Goal: Use online tool/utility: Utilize a website feature to perform a specific function

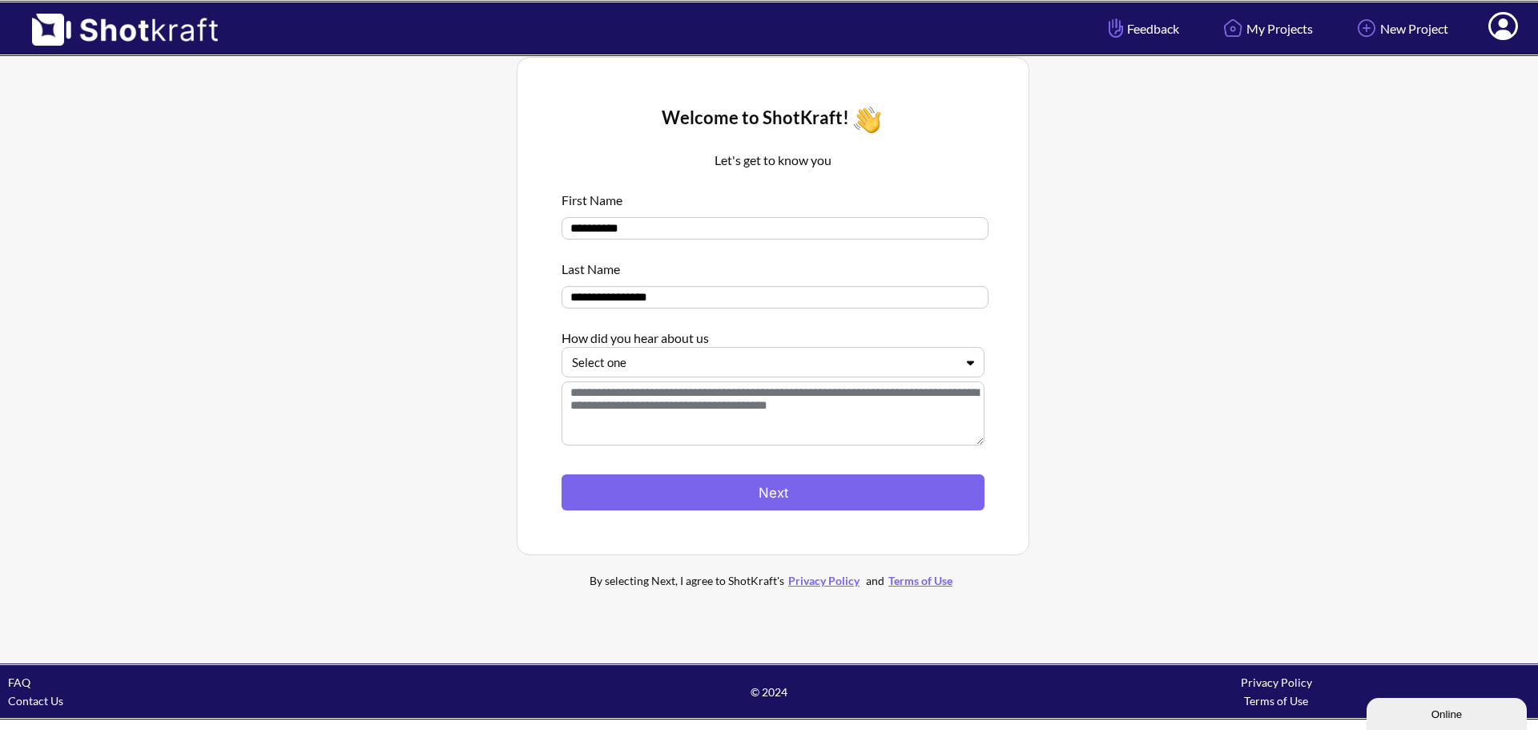
click at [673, 361] on div at bounding box center [763, 362] width 383 height 18
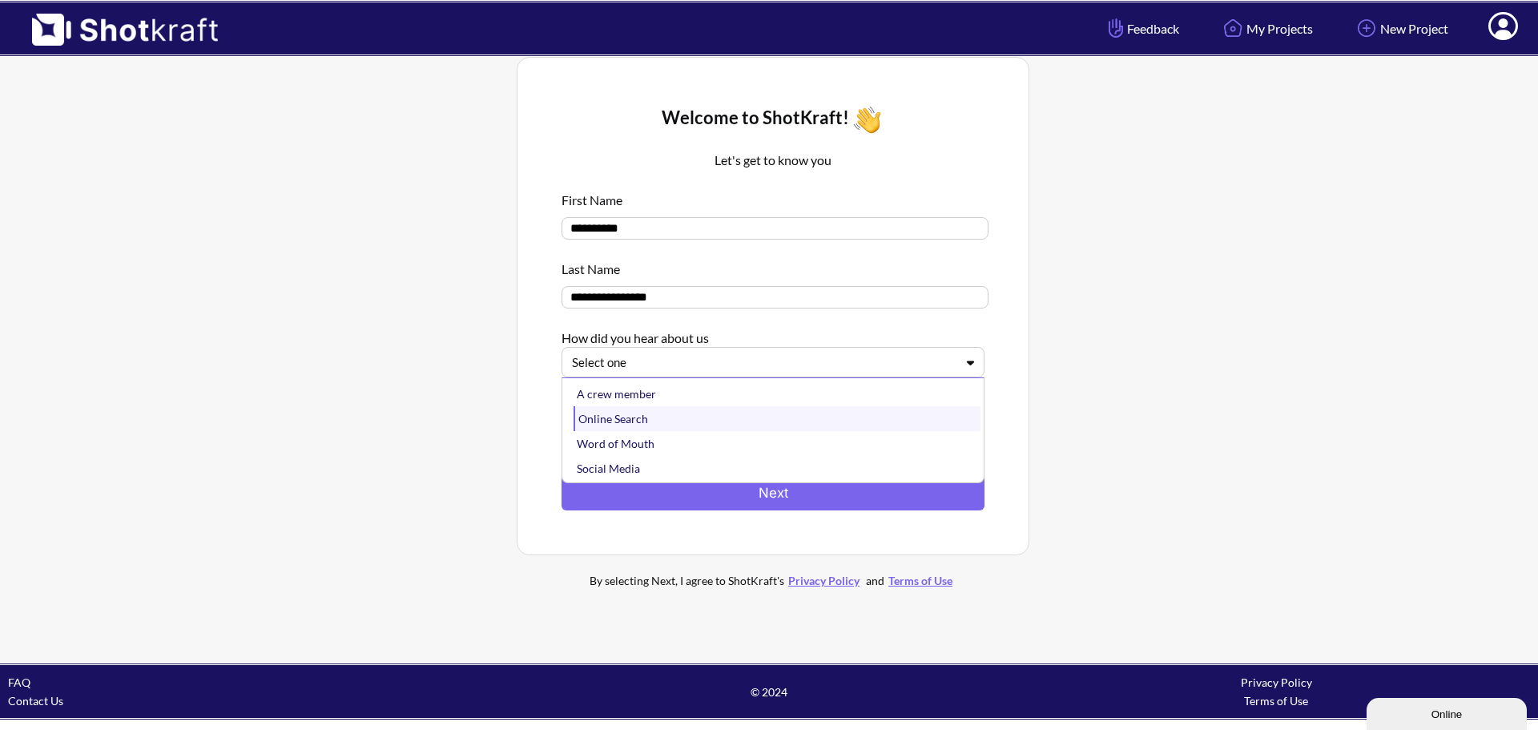
click at [664, 417] on div "Online Search" at bounding box center [777, 418] width 407 height 25
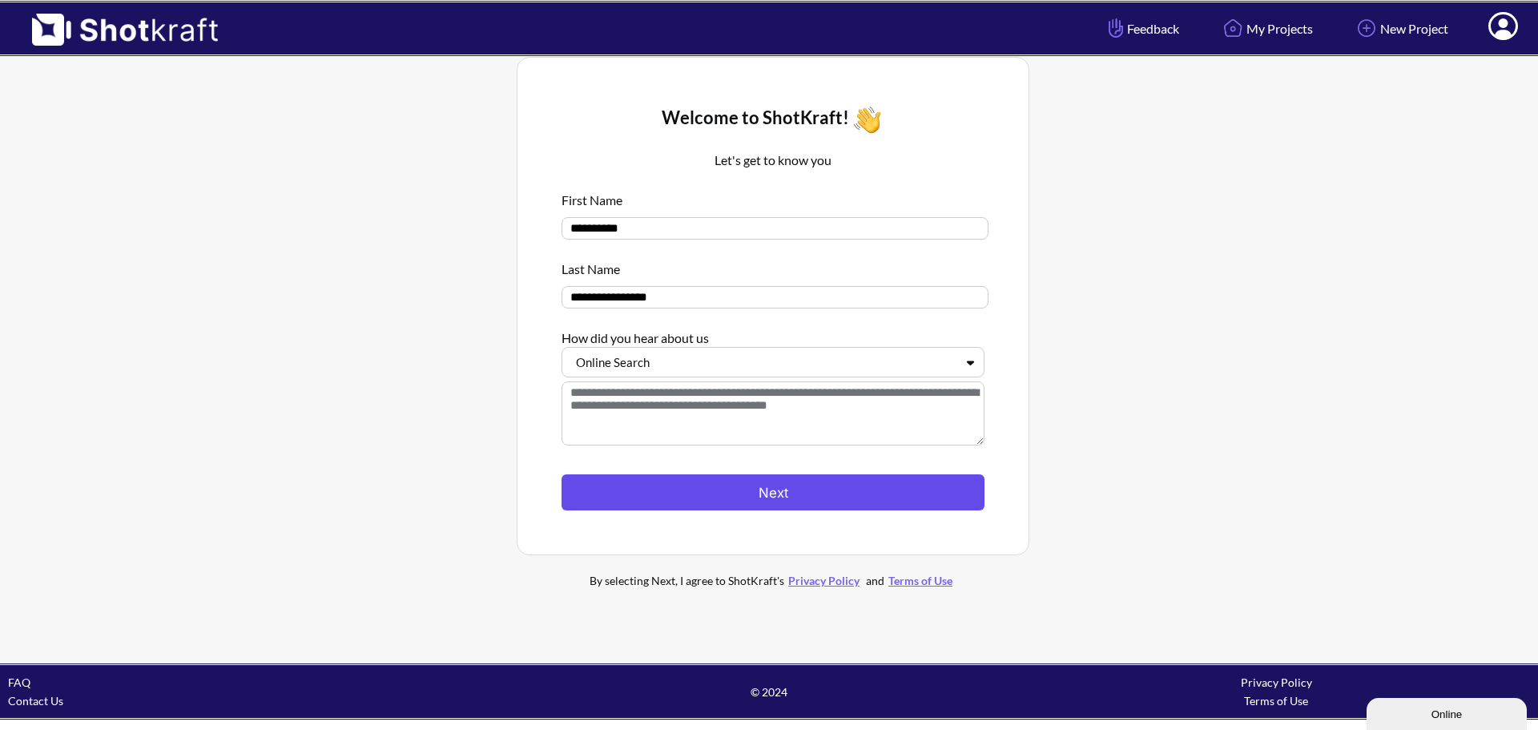
click at [758, 503] on button "Next" at bounding box center [773, 492] width 423 height 36
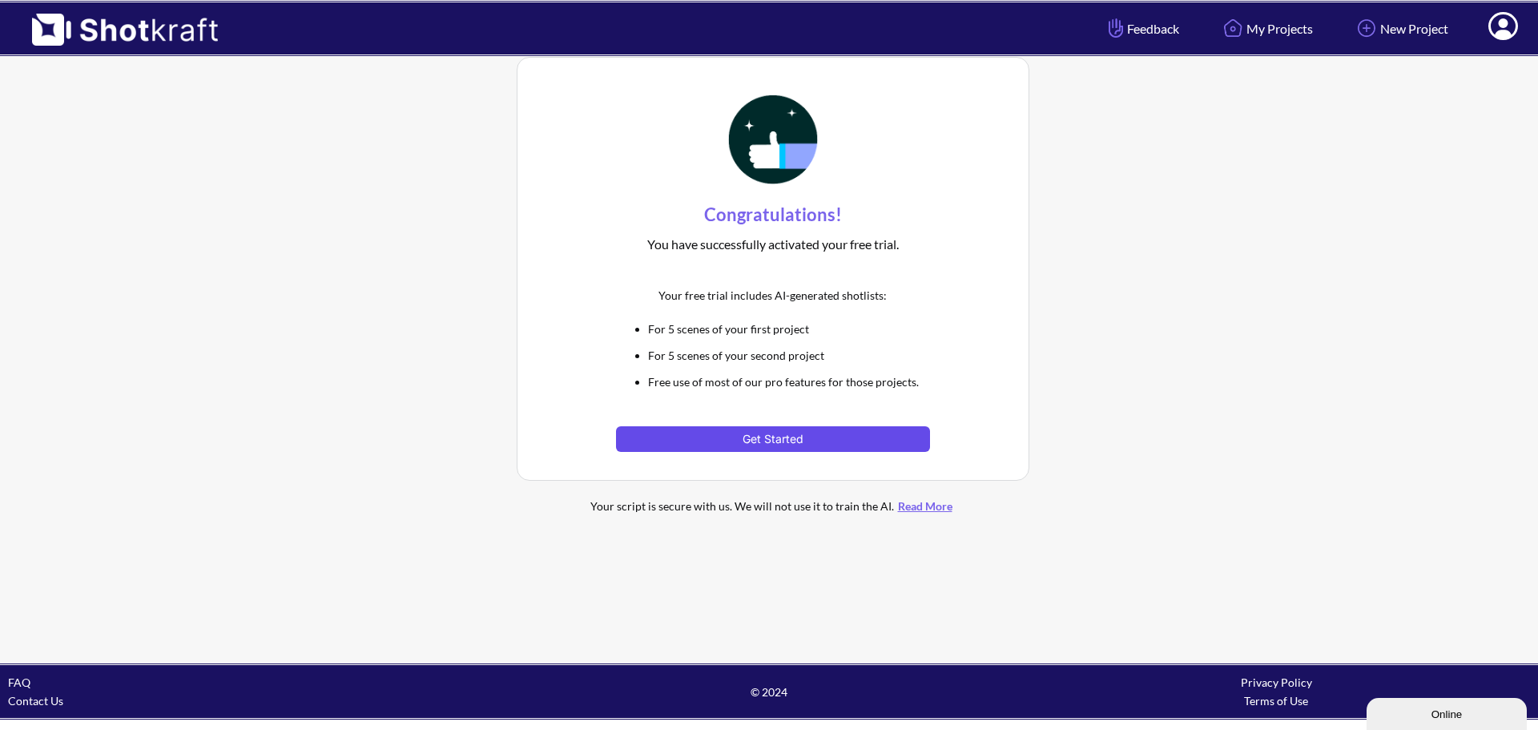
click at [801, 440] on button "Get Started" at bounding box center [772, 439] width 313 height 26
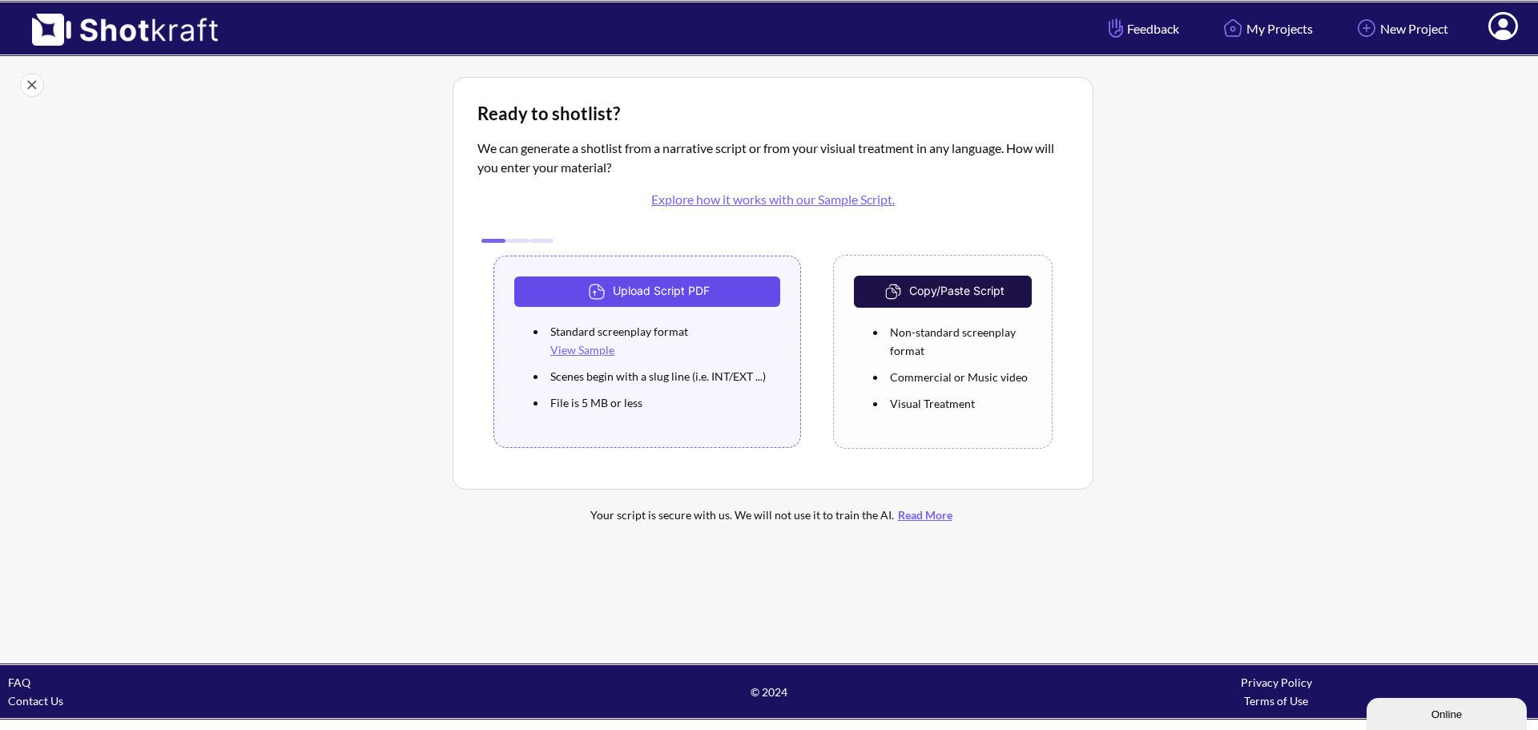
click at [691, 298] on button "Upload Script PDF" at bounding box center [647, 291] width 266 height 30
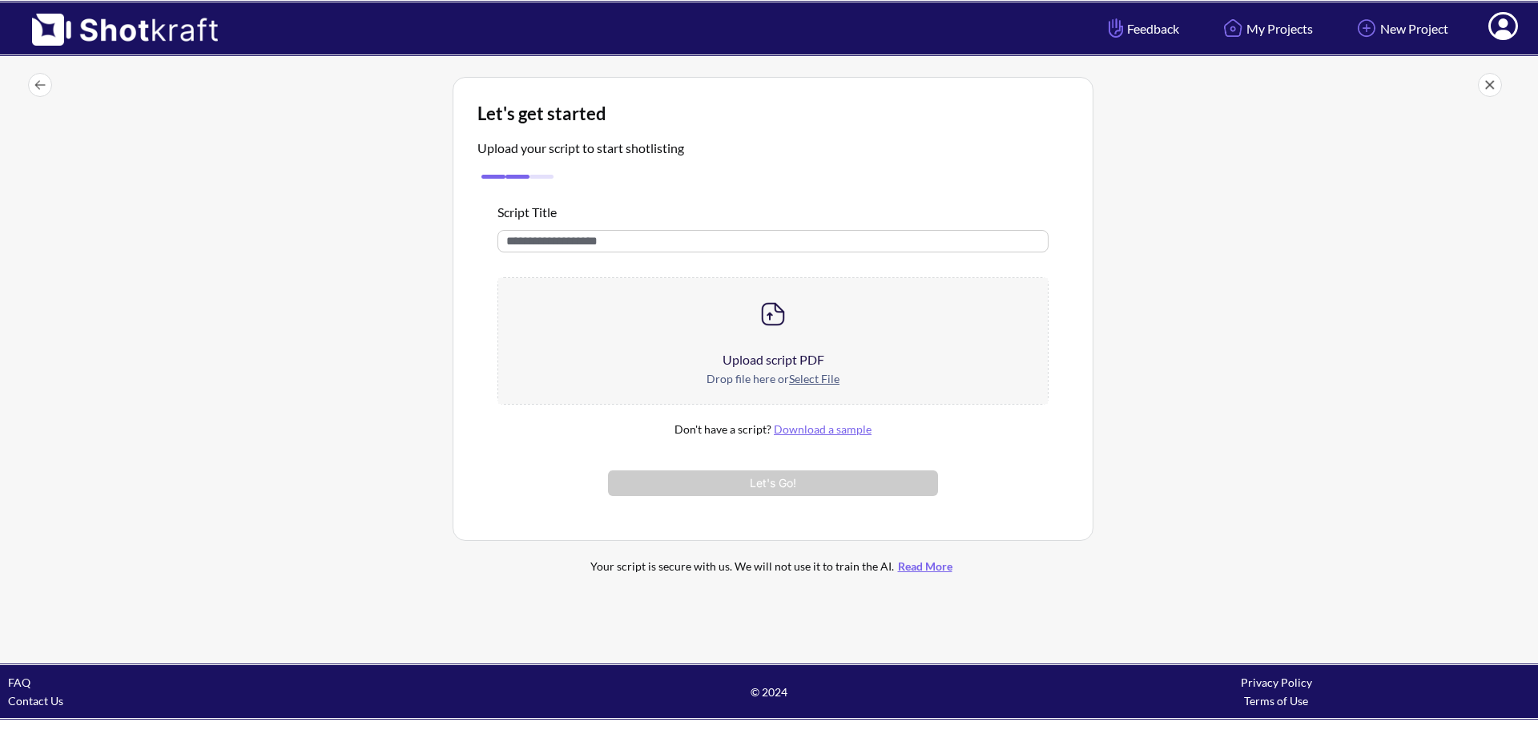
click at [811, 328] on div at bounding box center [773, 314] width 550 height 72
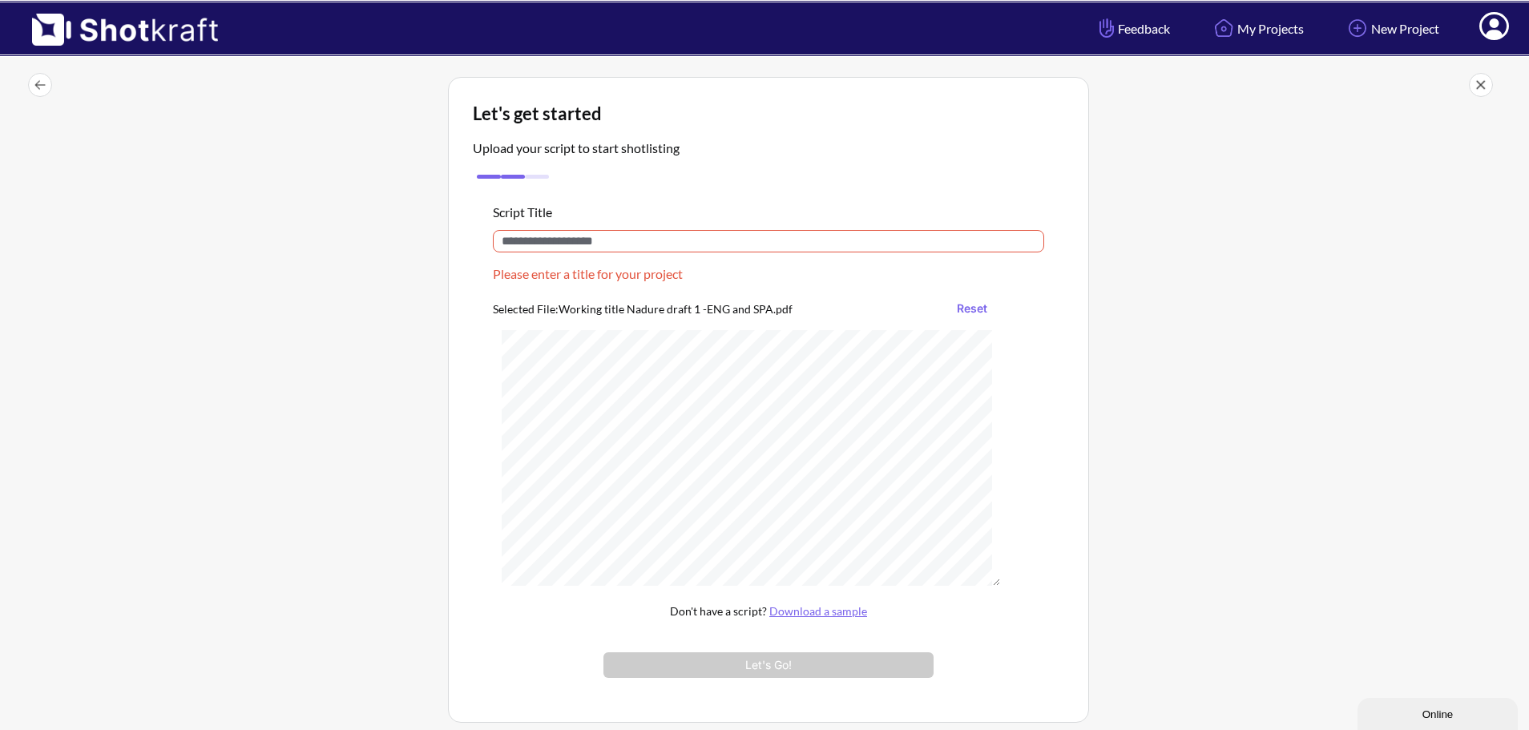
click at [639, 244] on input "text" at bounding box center [768, 241] width 551 height 22
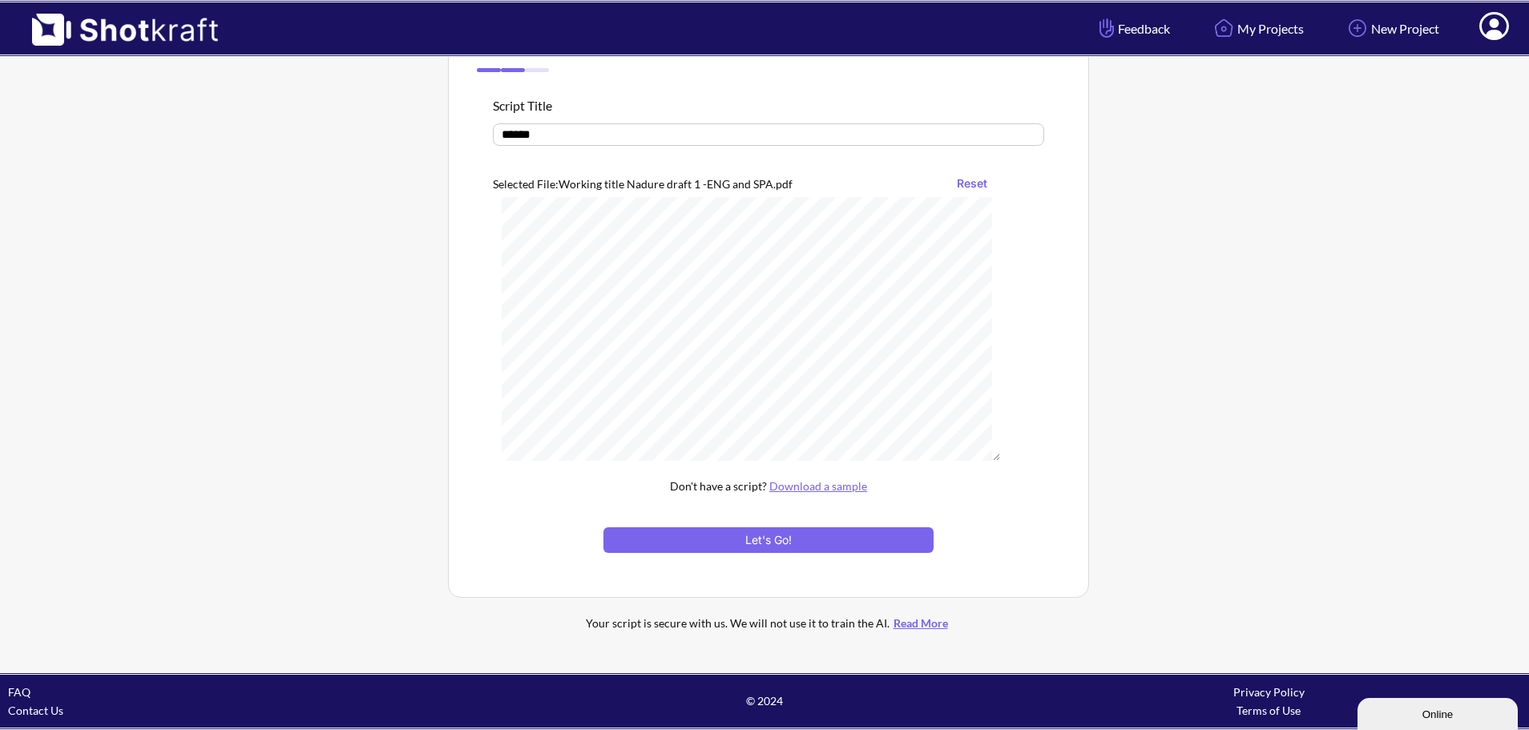
scroll to position [721, 0]
type input "******"
click at [806, 543] on button "Let's Go!" at bounding box center [768, 540] width 330 height 26
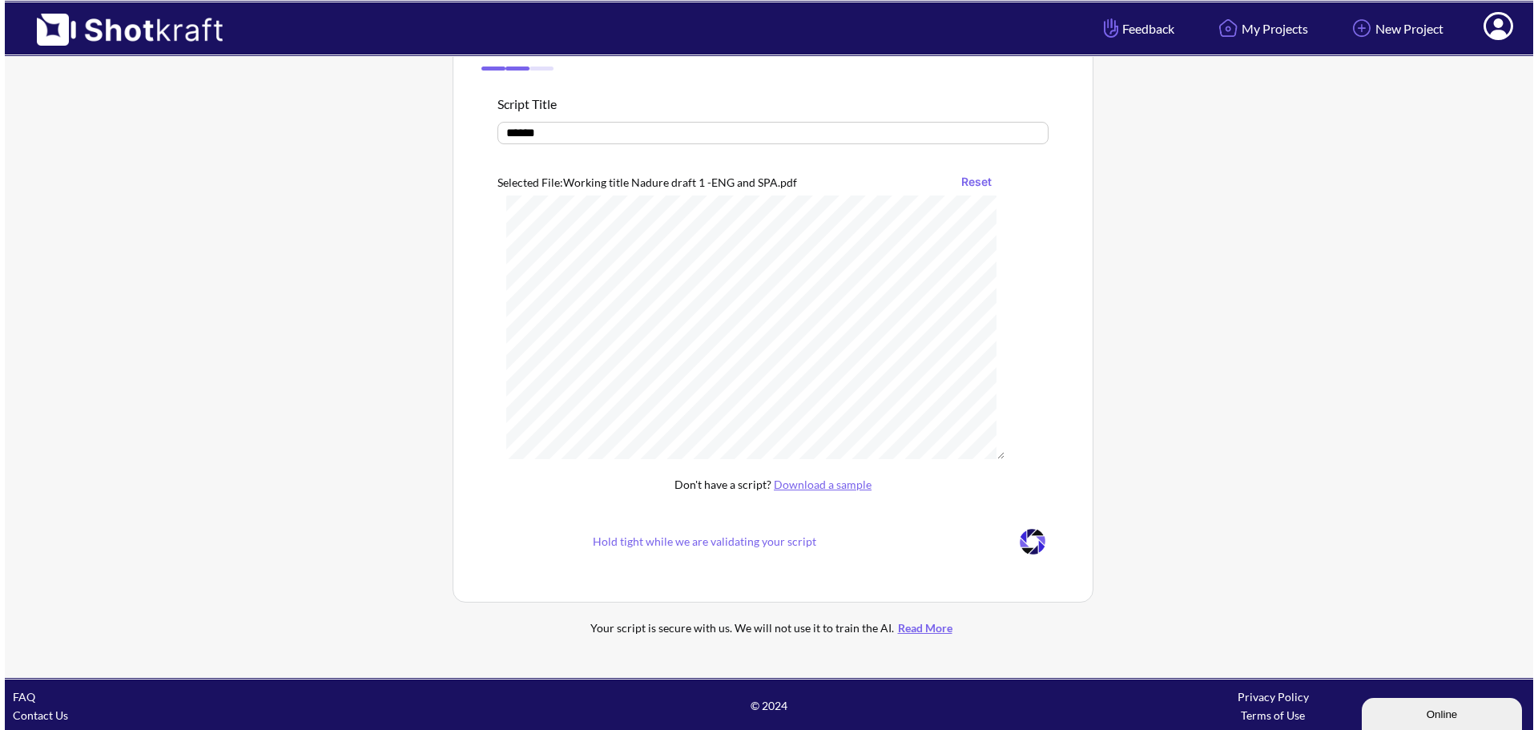
scroll to position [0, 0]
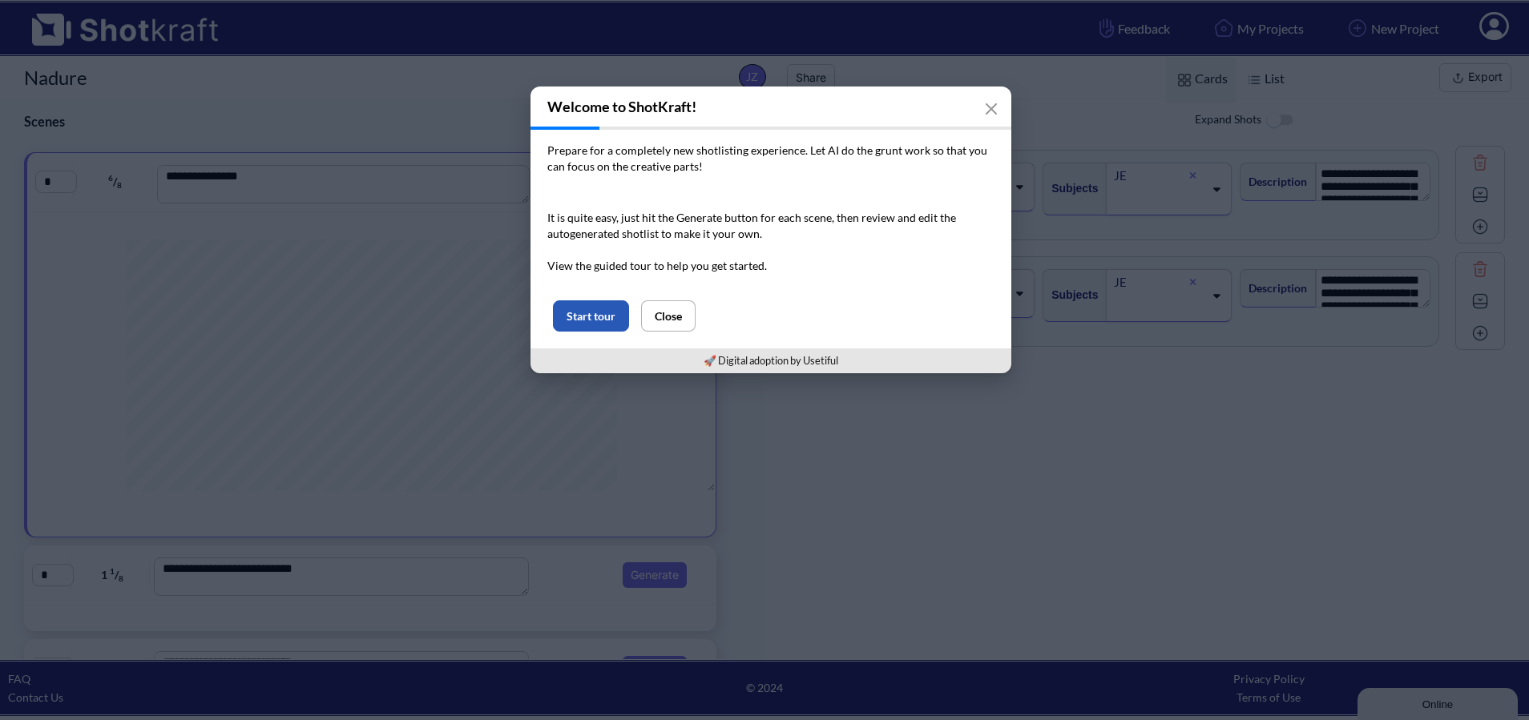
click at [606, 315] on button "Start tour" at bounding box center [591, 315] width 76 height 31
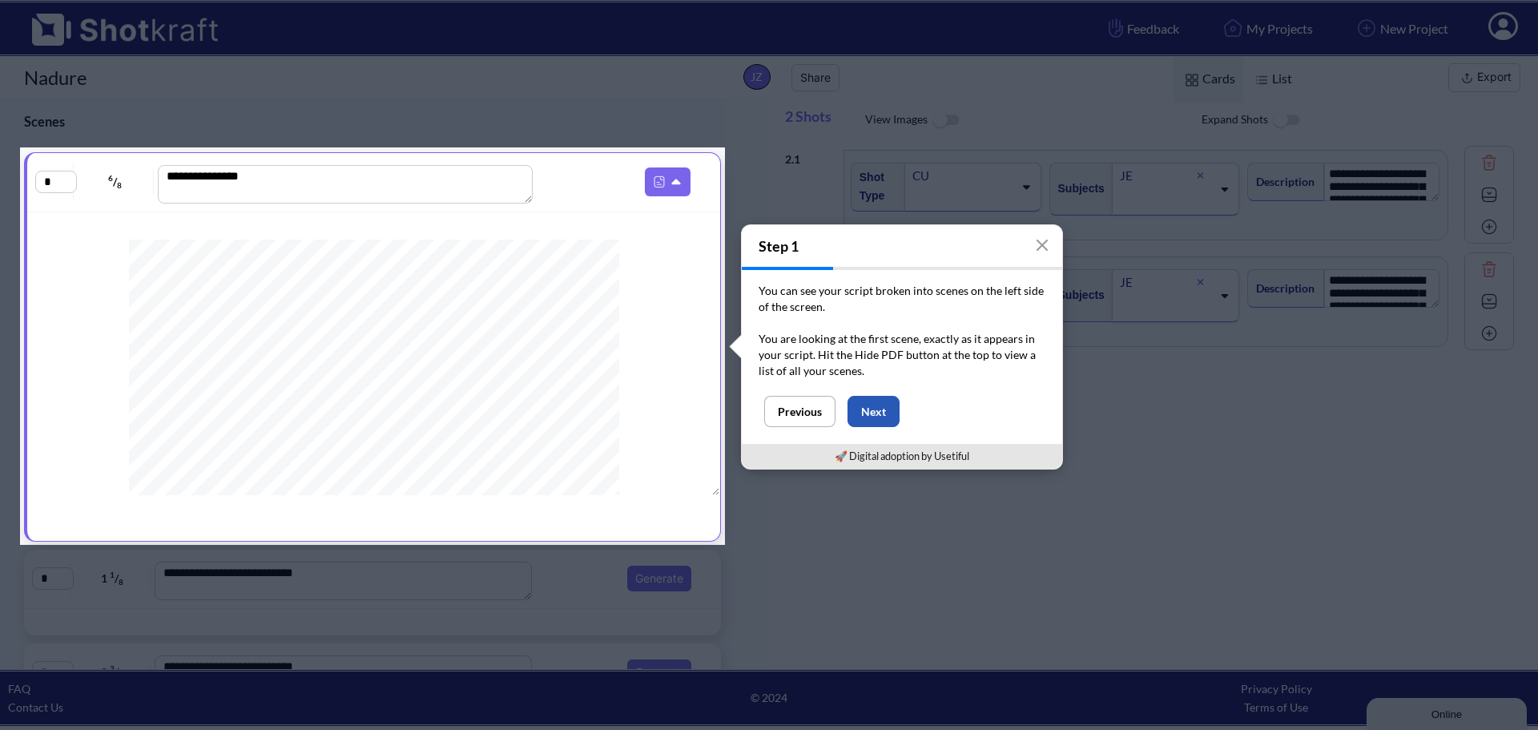
click at [866, 417] on button "Next" at bounding box center [874, 411] width 52 height 31
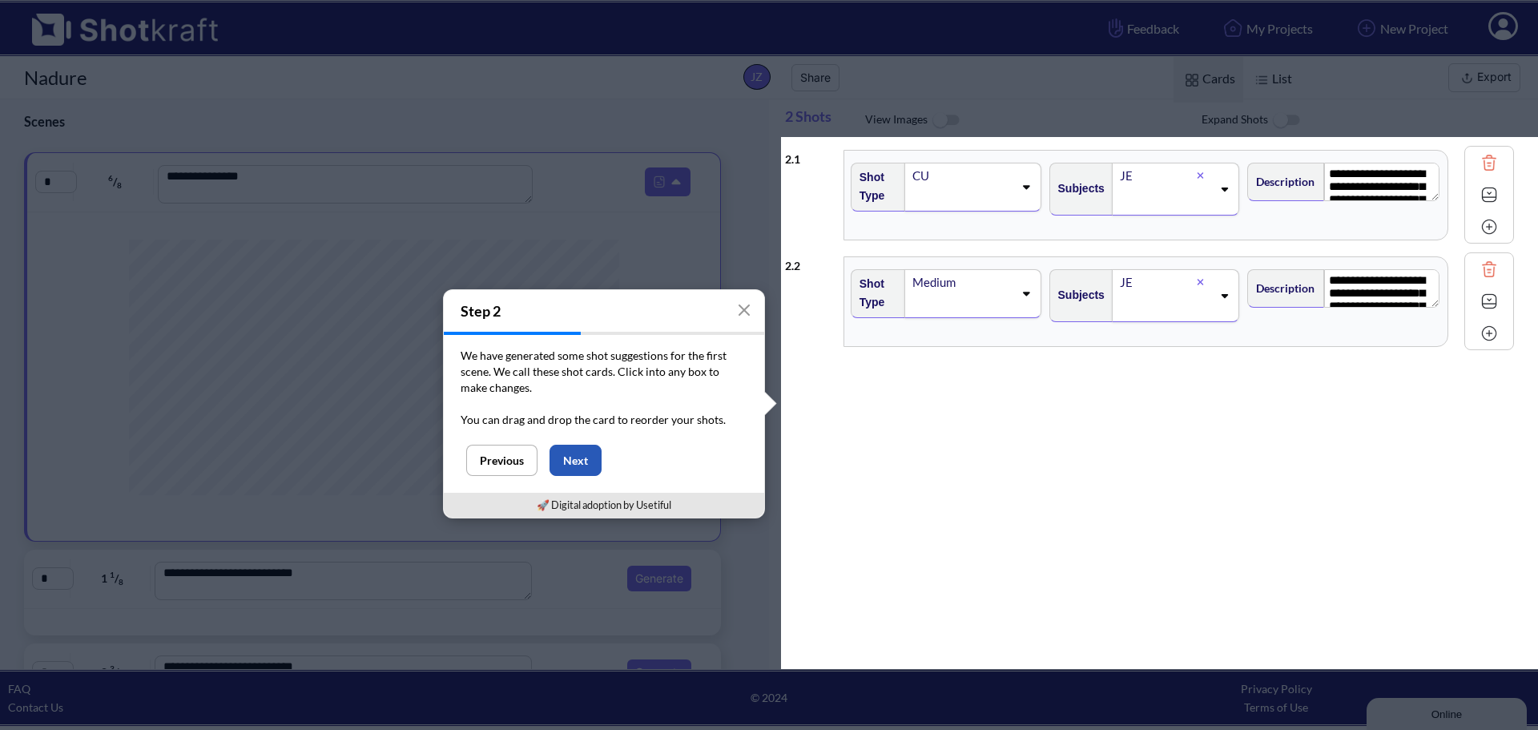
click at [585, 462] on button "Next" at bounding box center [576, 460] width 52 height 31
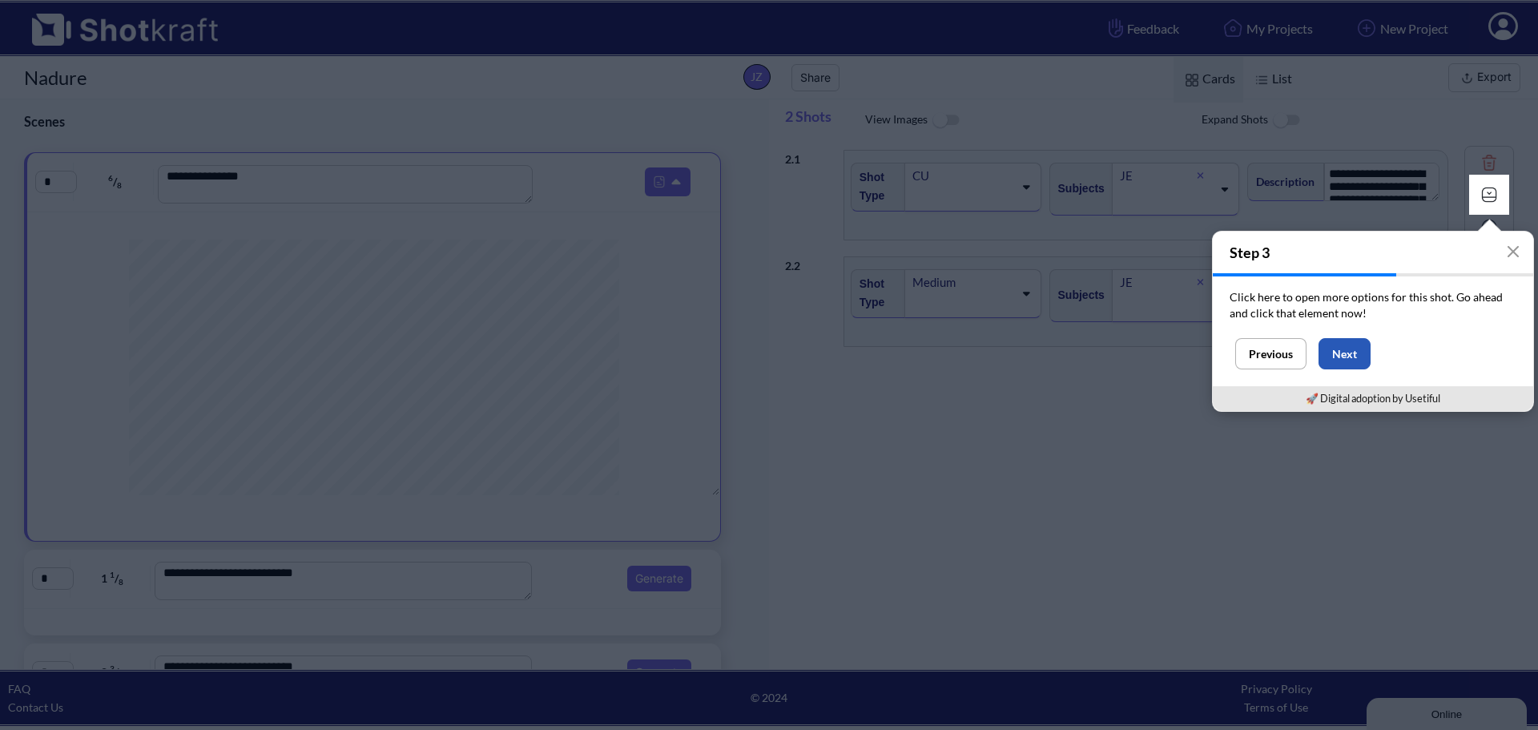
click at [1342, 351] on button "Next" at bounding box center [1345, 353] width 52 height 31
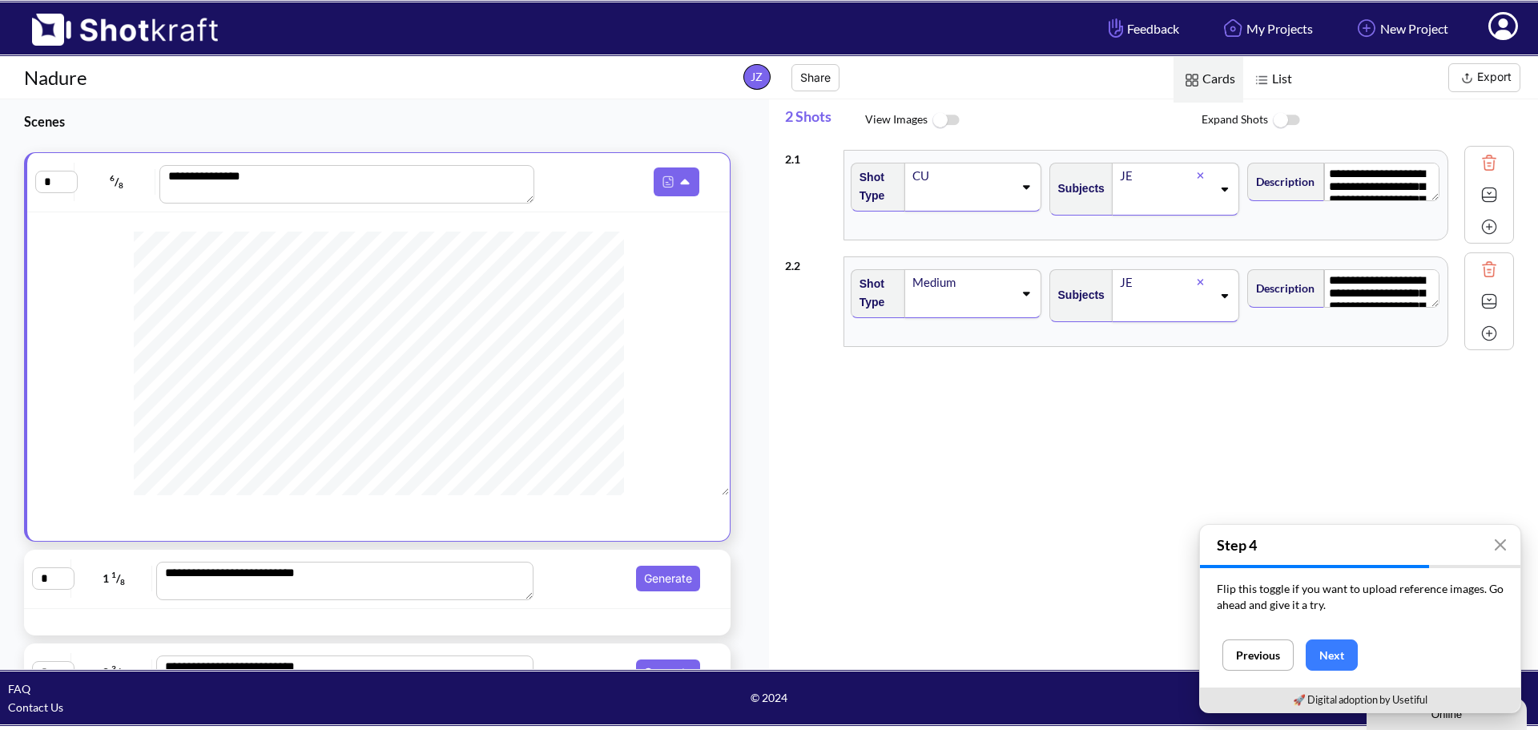
scroll to position [160, 0]
click at [119, 185] on span "6 / 8" at bounding box center [117, 182] width 77 height 26
click at [119, 185] on span "8" at bounding box center [121, 185] width 5 height 10
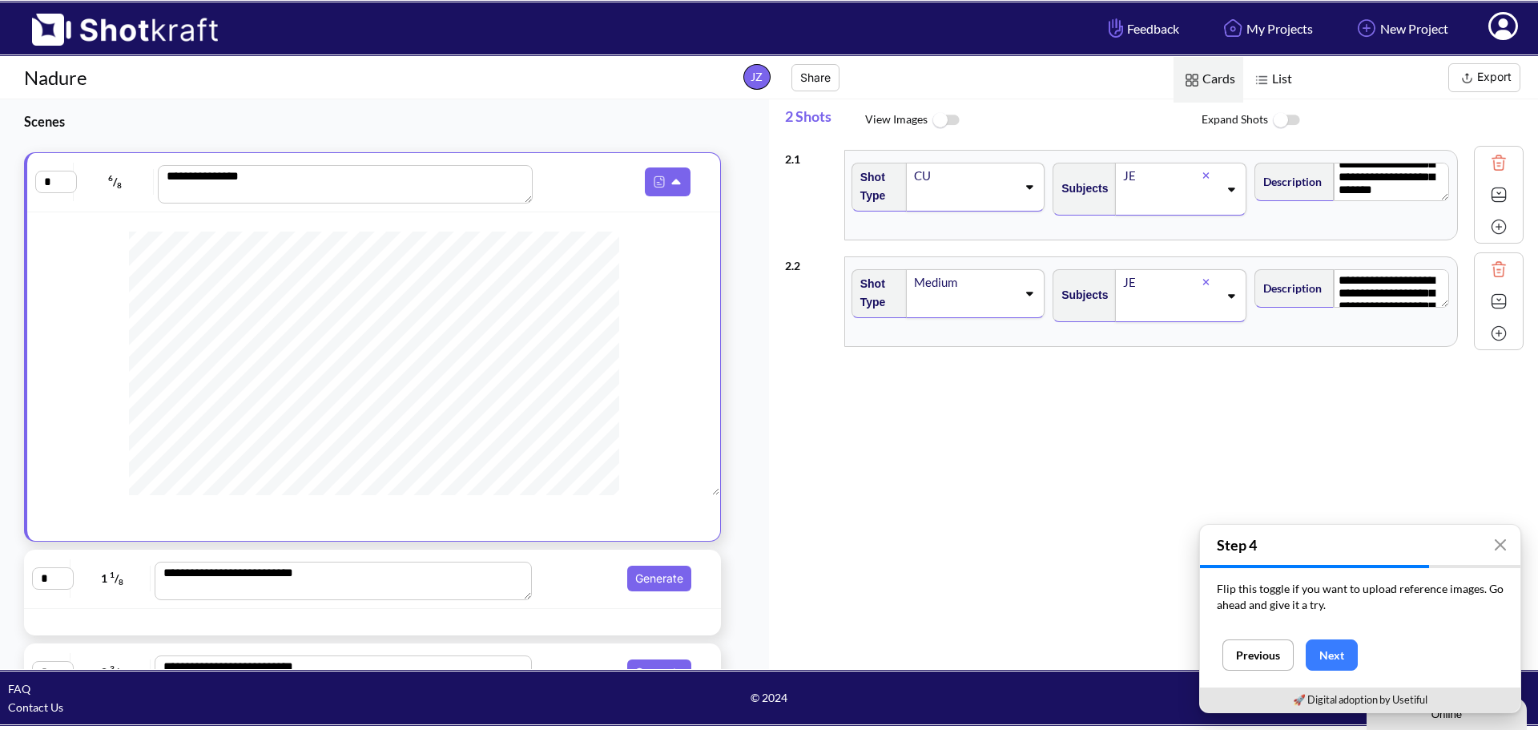
click at [1030, 300] on div "Medium" at bounding box center [975, 293] width 139 height 49
click at [1180, 399] on div "**********" at bounding box center [1161, 404] width 753 height 524
click at [1327, 650] on button "Next" at bounding box center [1332, 654] width 52 height 31
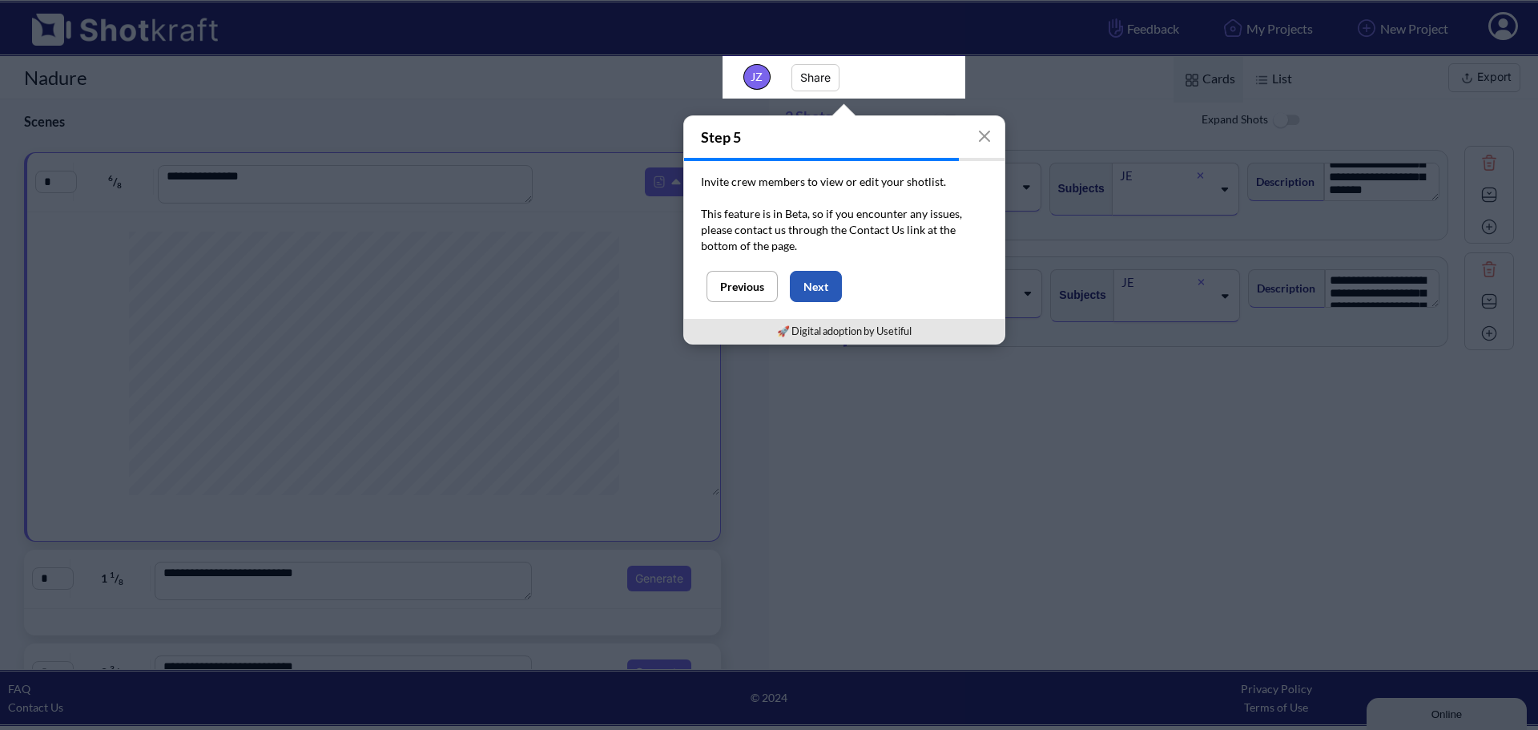
click at [808, 285] on button "Next" at bounding box center [816, 286] width 52 height 31
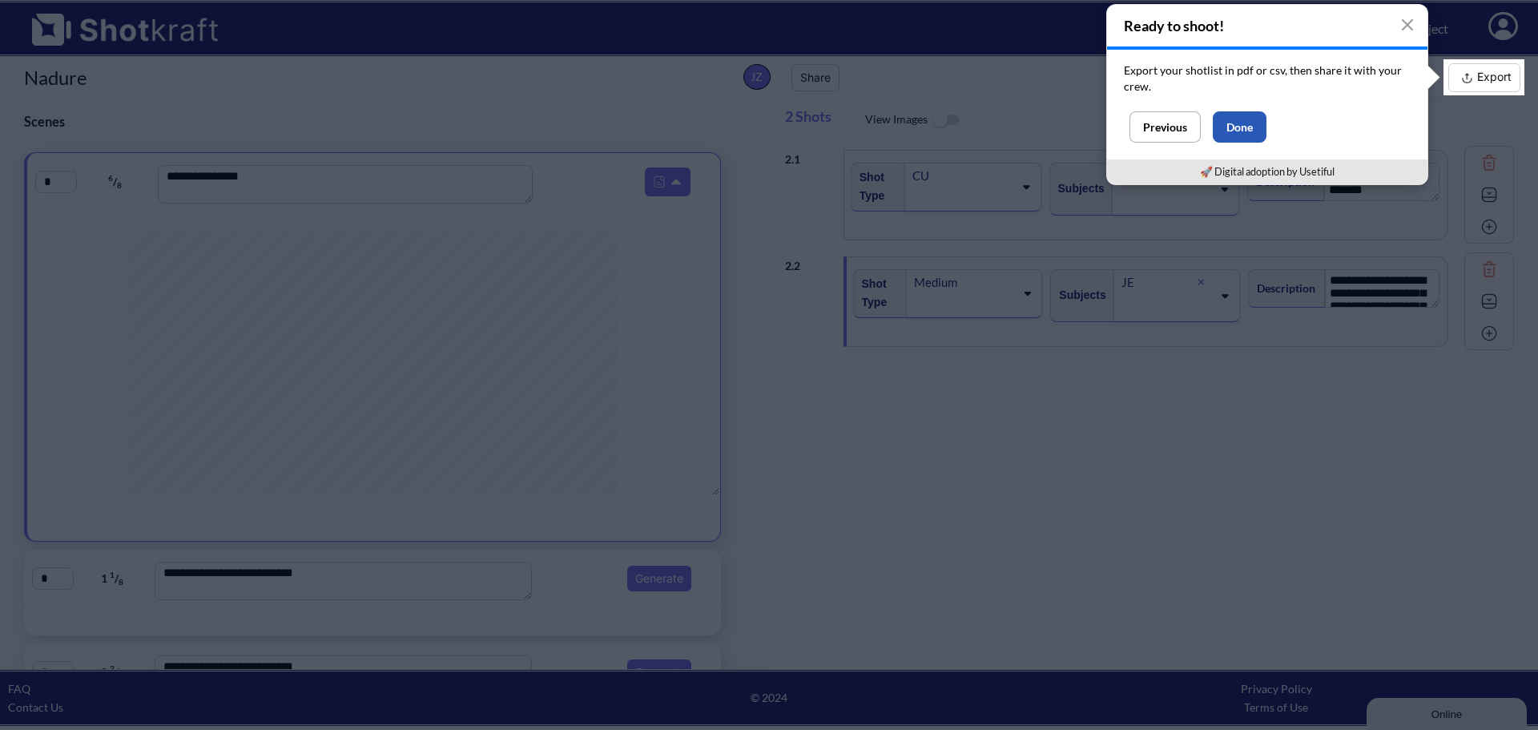
click at [1245, 136] on button "Done" at bounding box center [1240, 126] width 54 height 31
